Goal: Information Seeking & Learning: Learn about a topic

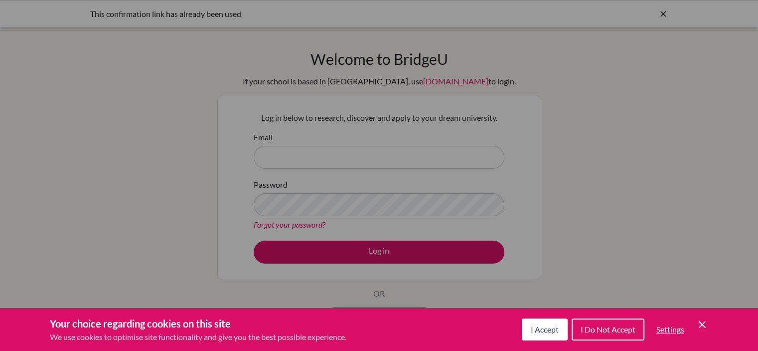
click at [548, 334] on button "I Accept" at bounding box center [545, 329] width 46 height 22
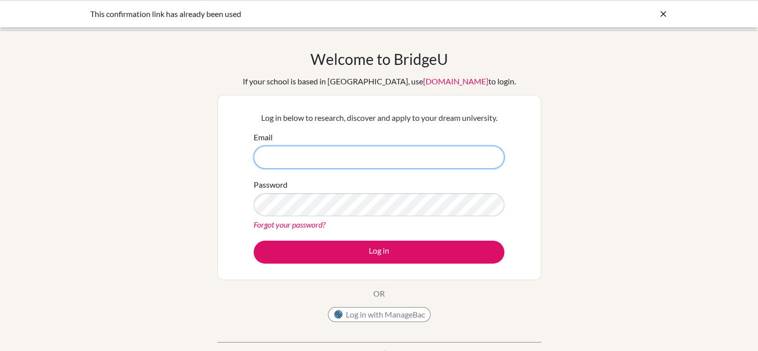
click at [415, 158] on input "Email" at bounding box center [379, 157] width 251 height 23
type input "[EMAIL_ADDRESS][DOMAIN_NAME]"
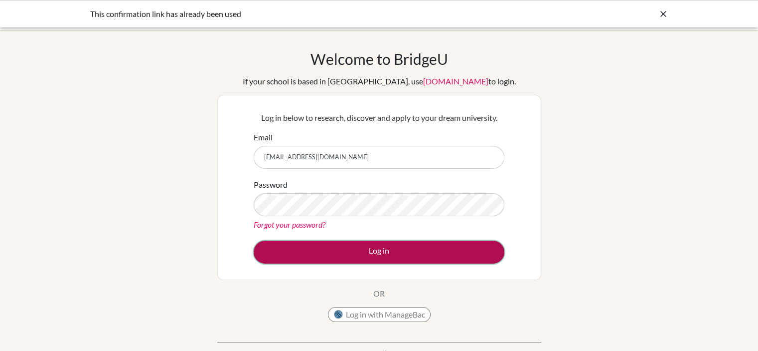
click at [429, 256] on button "Log in" at bounding box center [379, 251] width 251 height 23
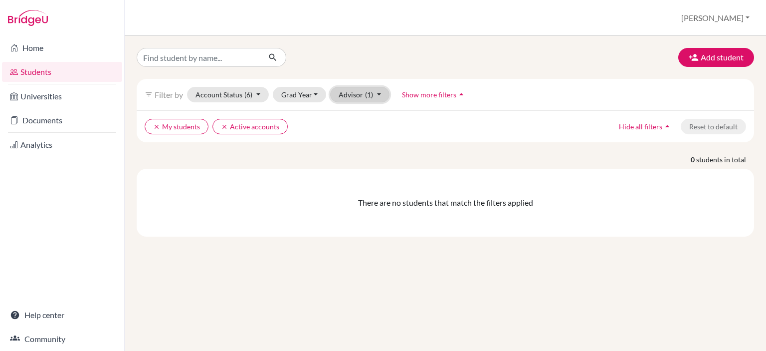
click at [370, 100] on button "Advisor (1)" at bounding box center [359, 94] width 59 height 15
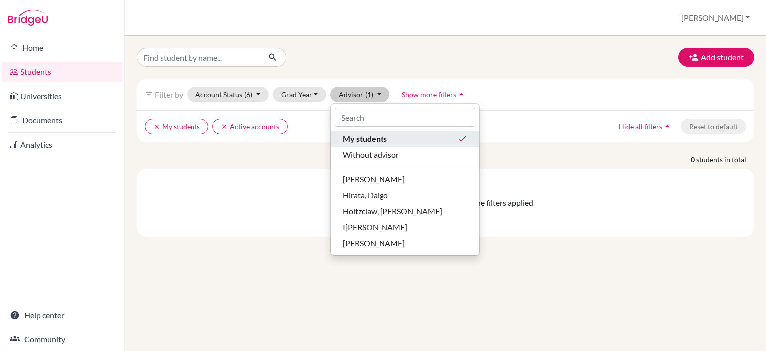
click at [365, 138] on span "My students" at bounding box center [365, 139] width 44 height 12
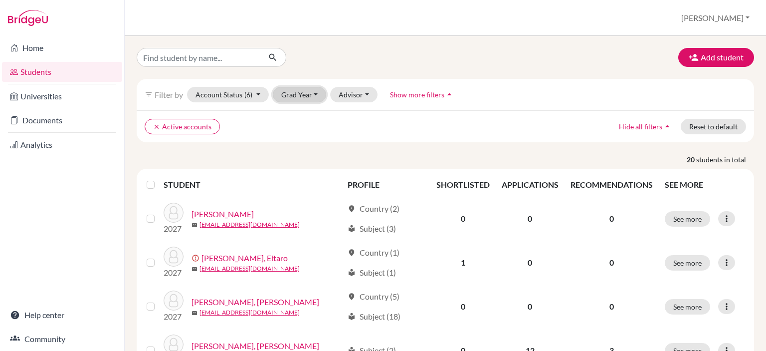
click at [294, 97] on button "Grad Year" at bounding box center [300, 94] width 54 height 15
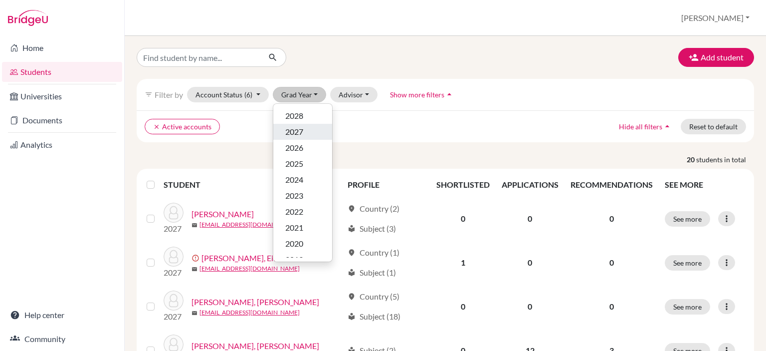
click at [303, 136] on span "2027" at bounding box center [294, 132] width 18 height 12
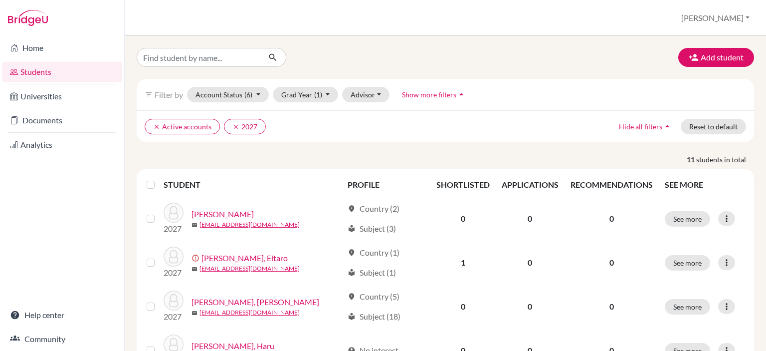
click at [159, 178] on label at bounding box center [159, 178] width 0 height 0
click at [0, 0] on input "checkbox" at bounding box center [0, 0] width 0 height 0
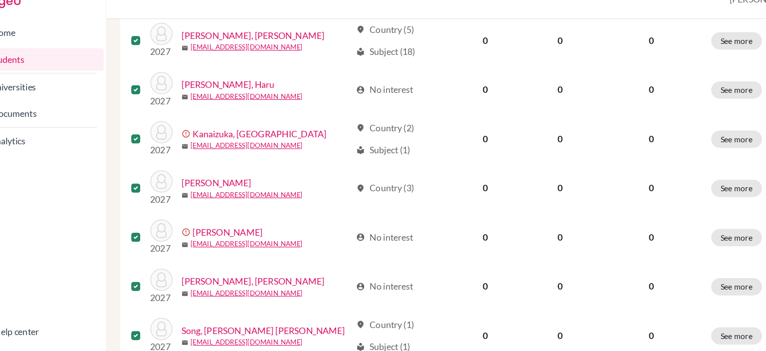
scroll to position [277, 0]
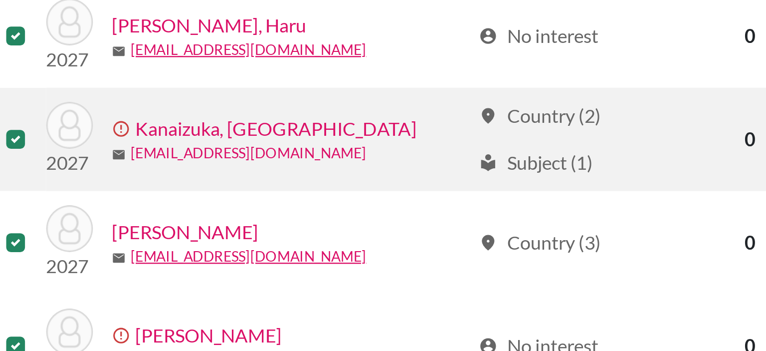
click at [204, 150] on link "214379knr@kaiseigakuen.jp" at bounding box center [249, 154] width 100 height 9
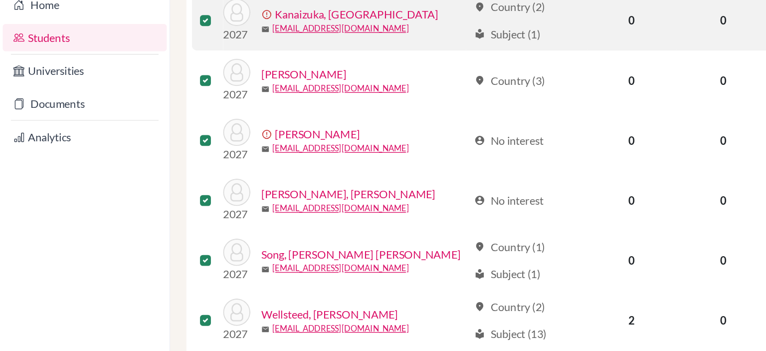
scroll to position [387, 0]
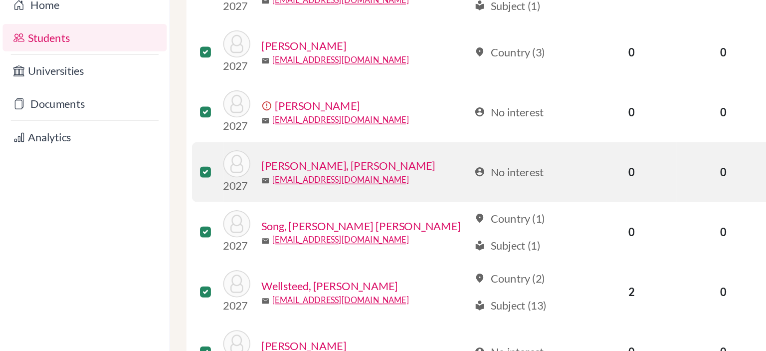
click at [433, 167] on td "0" at bounding box center [462, 170] width 65 height 44
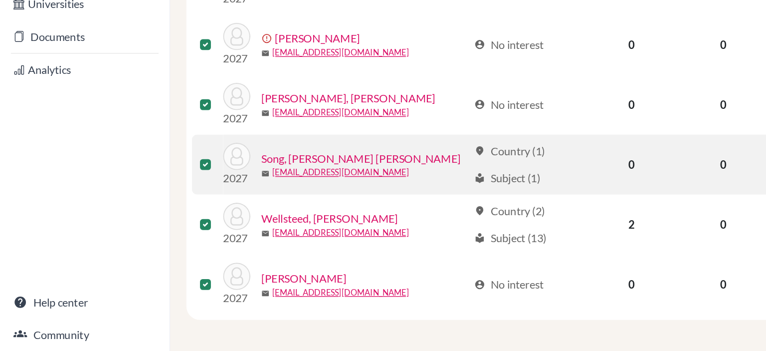
click at [433, 221] on td "0" at bounding box center [462, 214] width 65 height 44
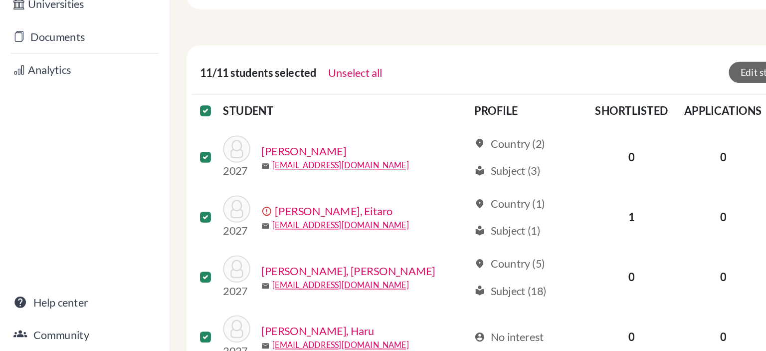
scroll to position [41, 0]
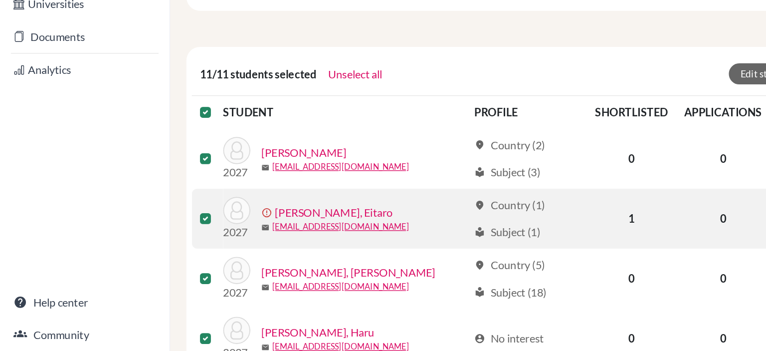
click at [330, 261] on div "mail 211502aze@kaiseigakuen.jp" at bounding box center [267, 259] width 152 height 9
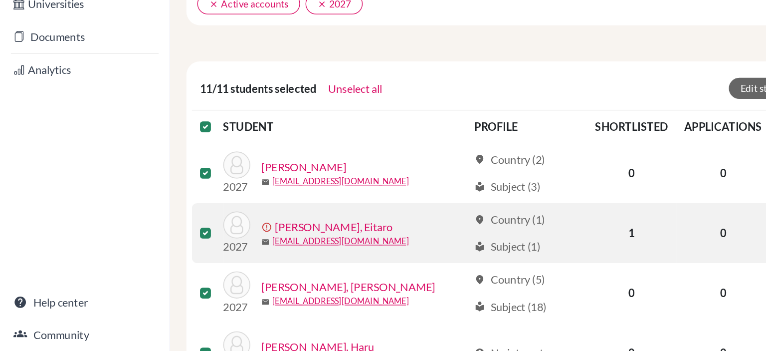
scroll to position [0, 0]
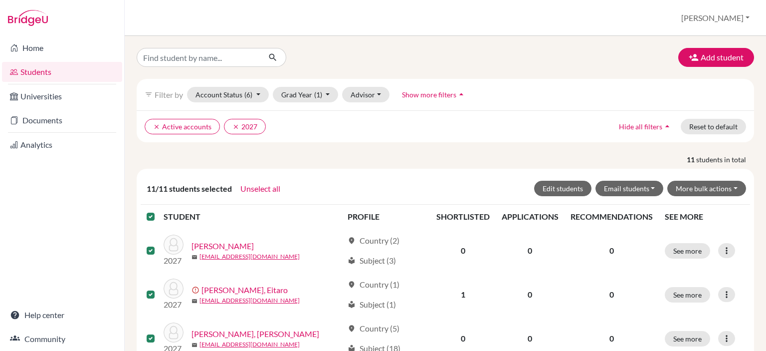
click at [150, 205] on th at bounding box center [152, 216] width 23 height 24
click at [159, 210] on label at bounding box center [159, 210] width 0 height 0
click at [0, 0] on input "checkbox" at bounding box center [0, 0] width 0 height 0
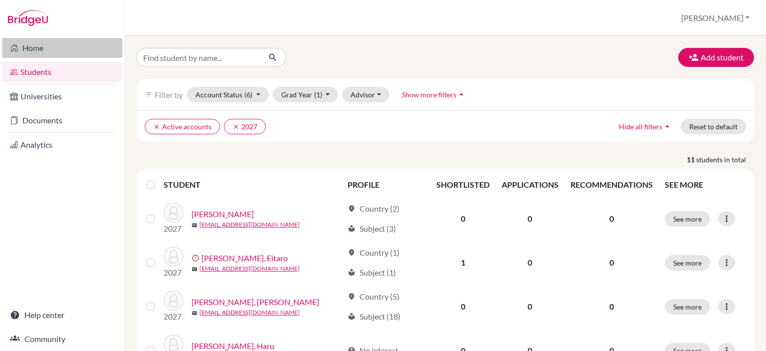
click at [25, 45] on link "Home" at bounding box center [62, 48] width 120 height 20
